Goal: Navigation & Orientation: Find specific page/section

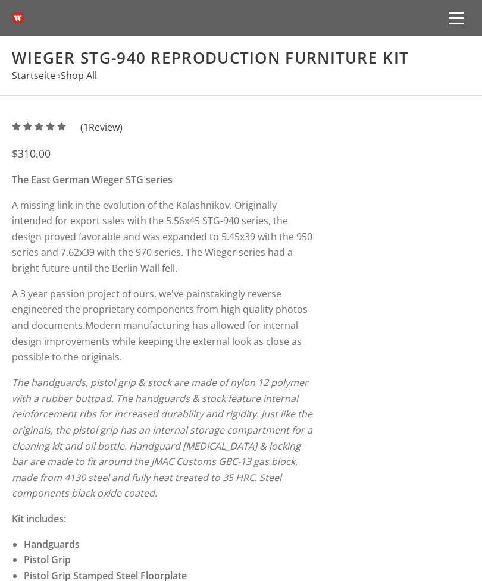
click at [460, 18] on span at bounding box center [455, 18] width 15 height 2
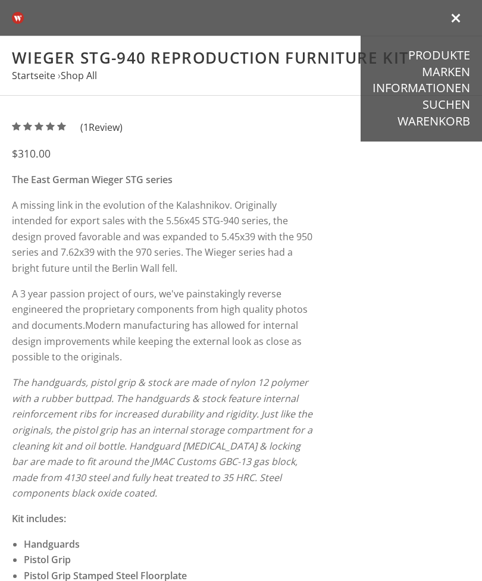
click at [20, 15] on img at bounding box center [18, 18] width 12 height 36
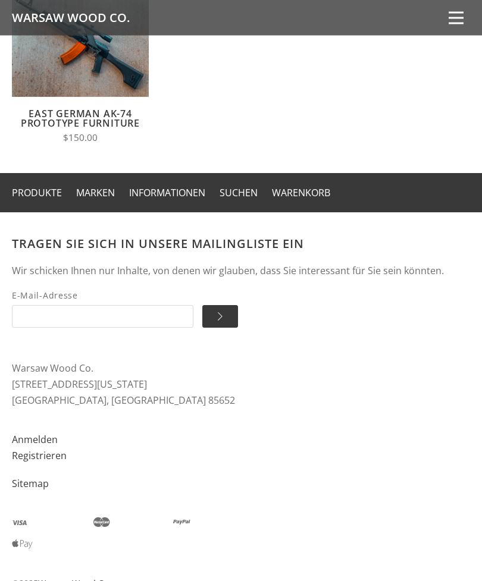
scroll to position [804, 0]
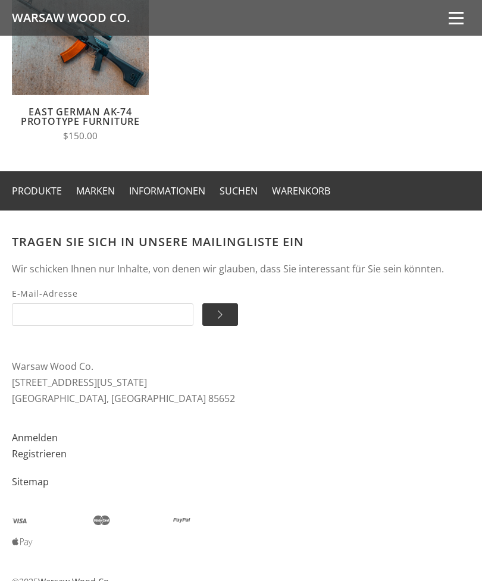
click at [180, 193] on link "Informationen" at bounding box center [167, 190] width 76 height 13
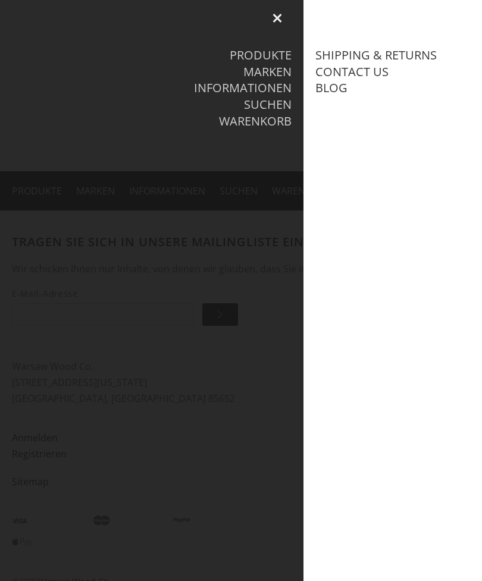
click at [251, 404] on div at bounding box center [241, 290] width 482 height 581
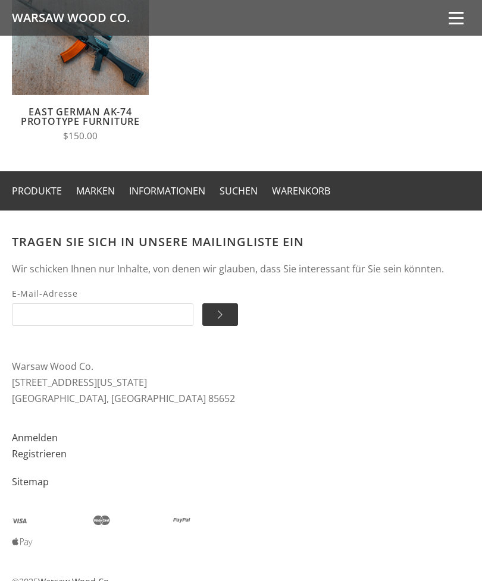
click at [319, 191] on link "Warenkorb" at bounding box center [301, 190] width 58 height 13
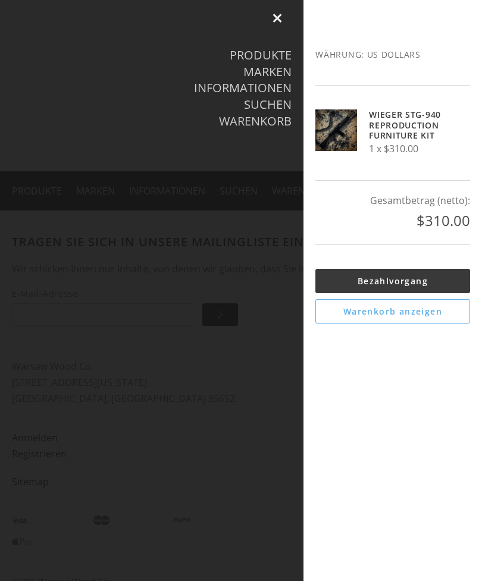
click at [277, 376] on div at bounding box center [241, 290] width 482 height 581
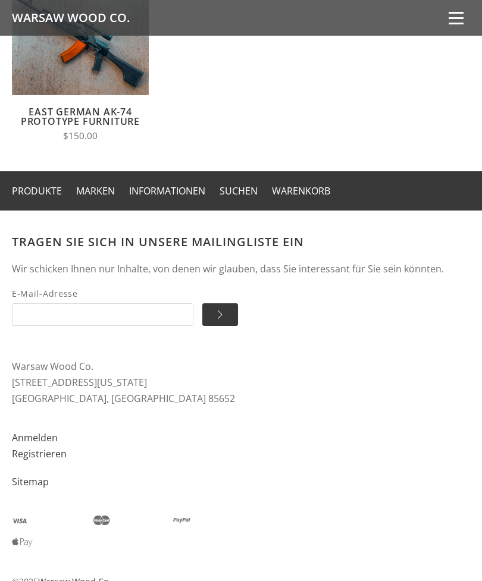
click at [48, 186] on link "Produkte" at bounding box center [37, 190] width 50 height 13
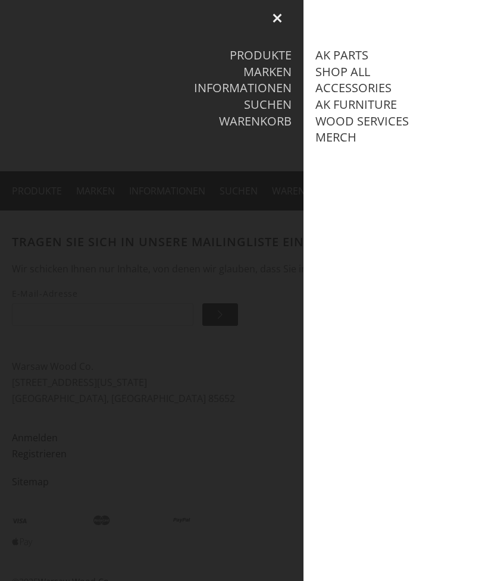
click at [265, 372] on div at bounding box center [241, 290] width 482 height 581
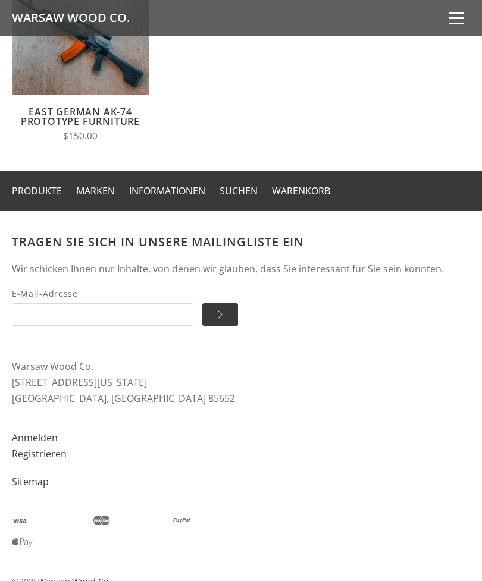
click at [58, 190] on link "Produkte" at bounding box center [37, 190] width 50 height 13
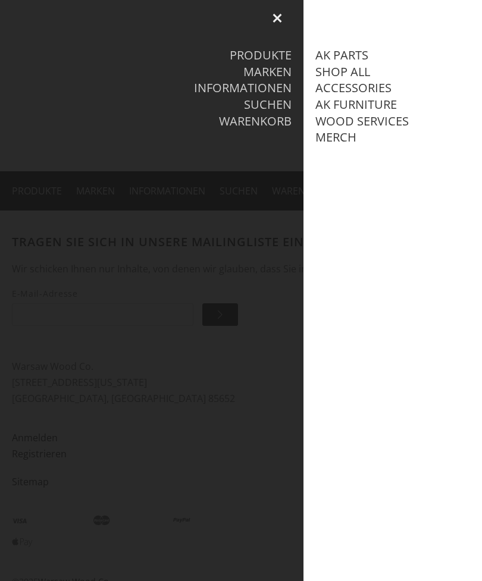
click at [353, 145] on link "Merch" at bounding box center [335, 137] width 41 height 15
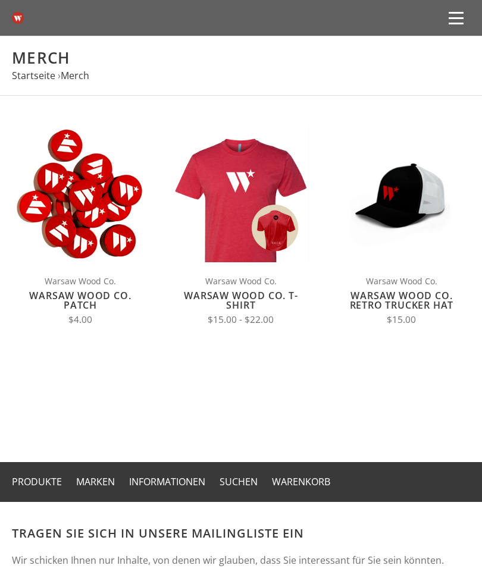
click at [457, 19] on span at bounding box center [455, 18] width 15 height 2
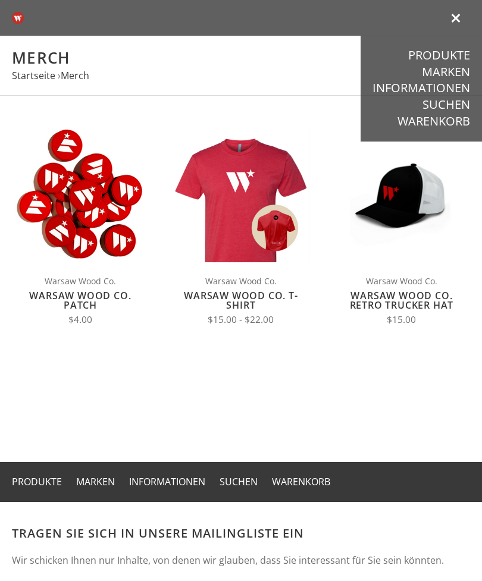
click at [461, 75] on link "Marken" at bounding box center [445, 71] width 48 height 15
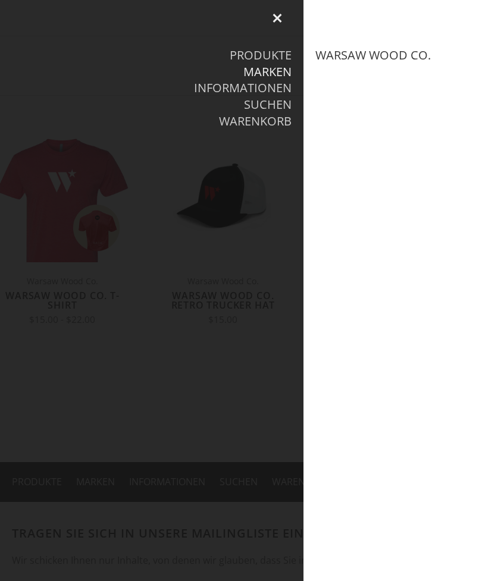
click at [429, 133] on section "AK Parts Shop All Accessories AK Furniture Alle AK Furniture anzeigen Pistol Gr…" at bounding box center [392, 290] width 178 height 581
click at [277, 166] on div at bounding box center [241, 290] width 482 height 581
